Goal: Learn about a topic

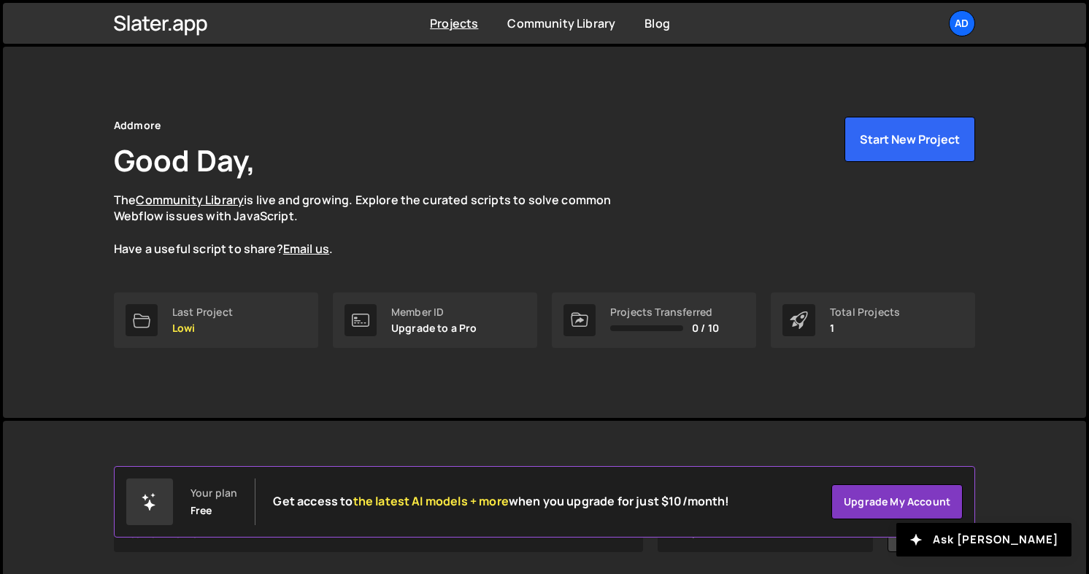
scroll to position [177, 0]
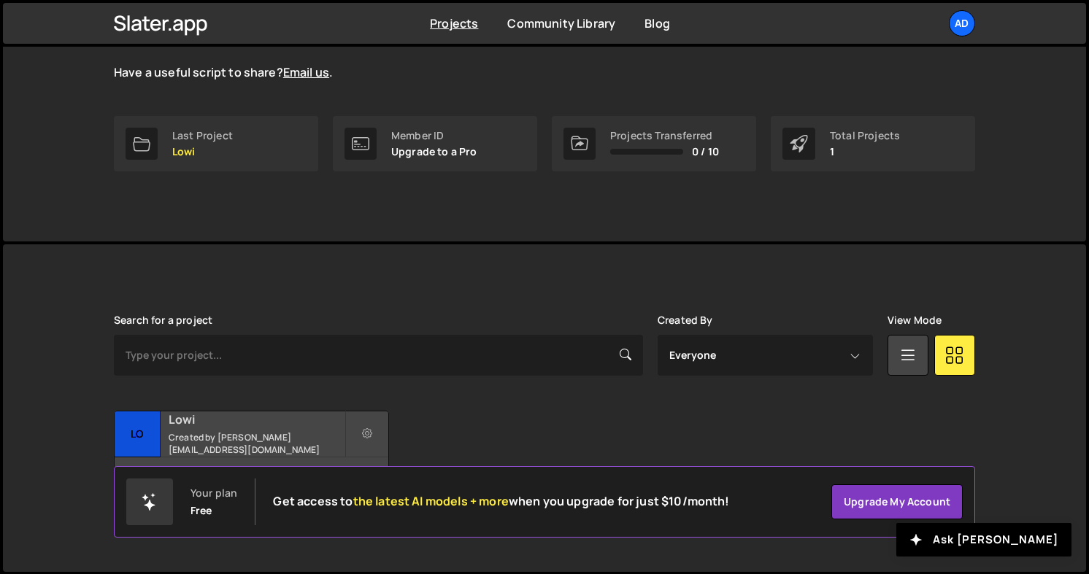
click at [241, 420] on h2 "Lowi" at bounding box center [257, 419] width 176 height 16
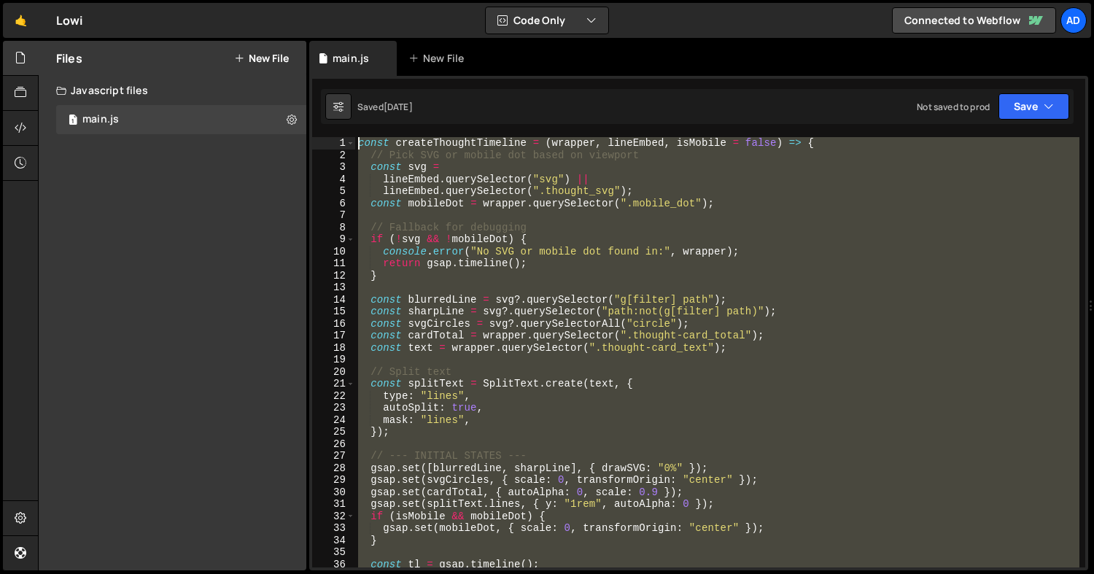
drag, startPoint x: 380, startPoint y: 365, endPoint x: 366, endPoint y: 136, distance: 228.8
click at [366, 136] on div "1 2 3 4 5 6 7 8 9 10 11 12 13 14 15 16 17 18 19 20 21 22 23 24 25 26 27 28 29 3…" at bounding box center [698, 323] width 779 height 495
type textarea "const createThoughtTimeline = (wrapper, lineEmbed, isMobile = false) => { // Pi…"
